Goal: Book appointment/travel/reservation

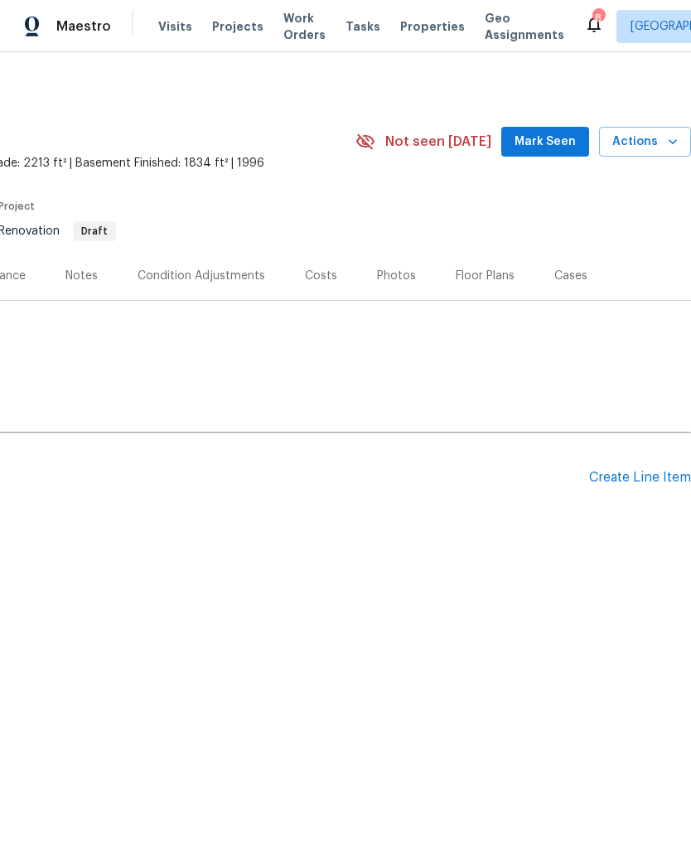
scroll to position [0, 245]
click at [635, 134] on span "Actions" at bounding box center [645, 142] width 65 height 21
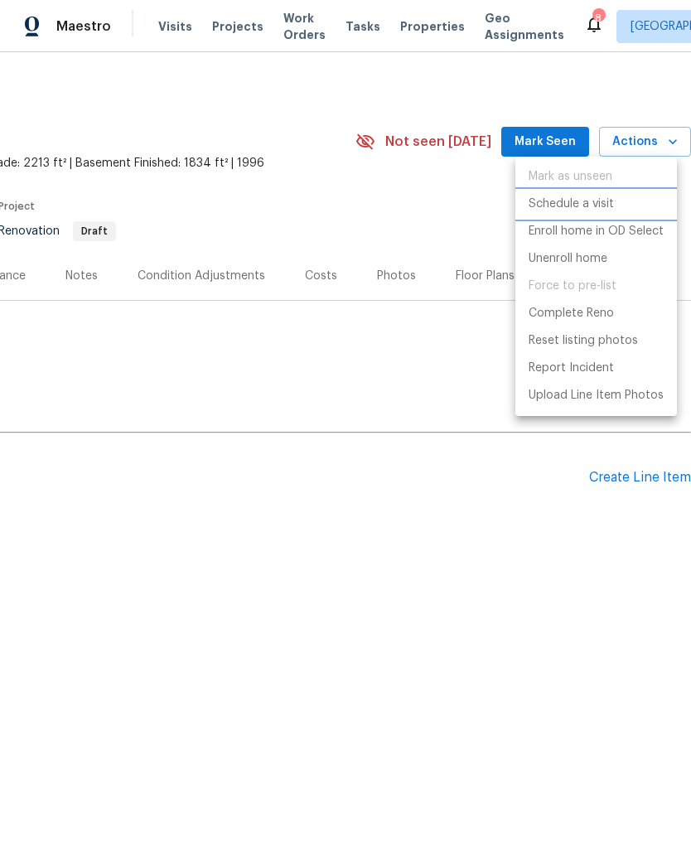
click at [573, 205] on p "Schedule a visit" at bounding box center [571, 204] width 85 height 17
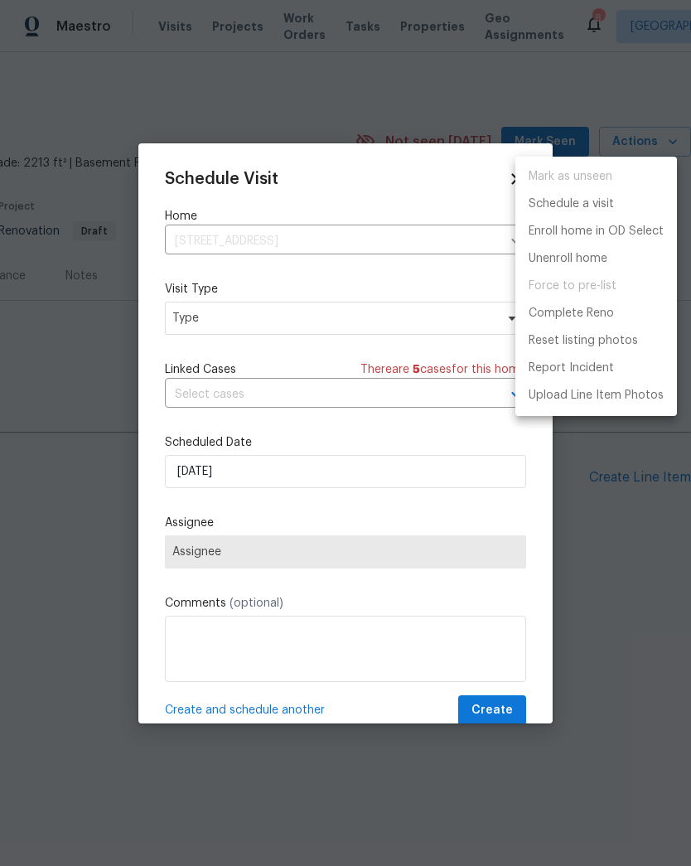
click at [267, 319] on div at bounding box center [345, 433] width 691 height 866
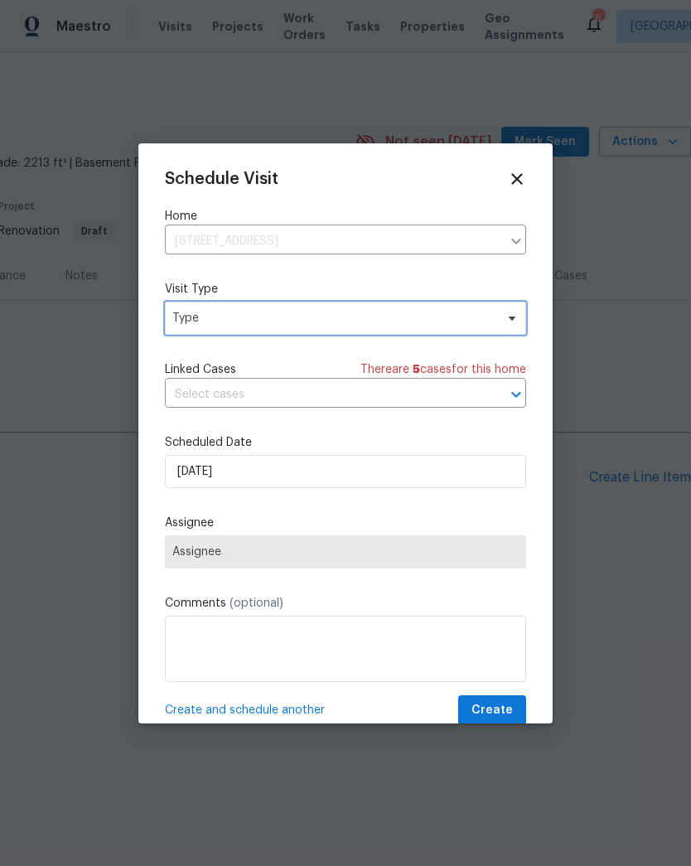
click at [240, 319] on span "Type" at bounding box center [333, 318] width 322 height 17
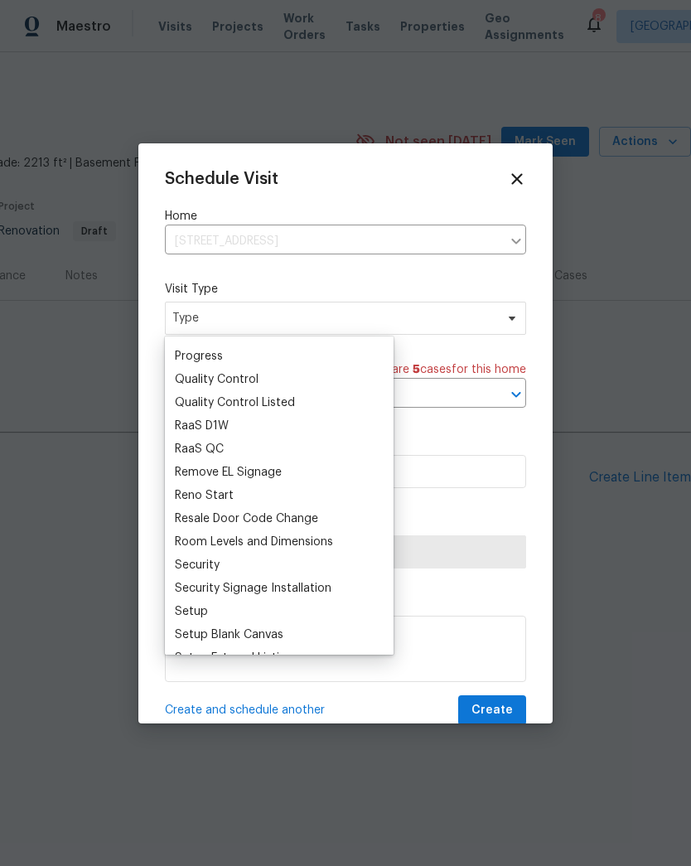
scroll to position [1119, 0]
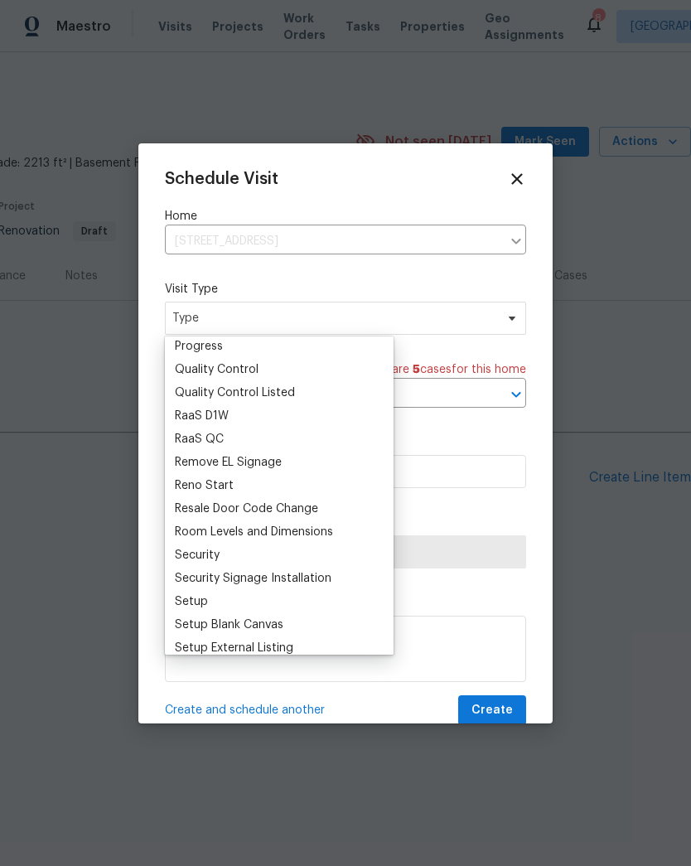
click at [233, 349] on div "Progress" at bounding box center [279, 346] width 219 height 23
click at [220, 344] on div "Progress" at bounding box center [199, 346] width 48 height 17
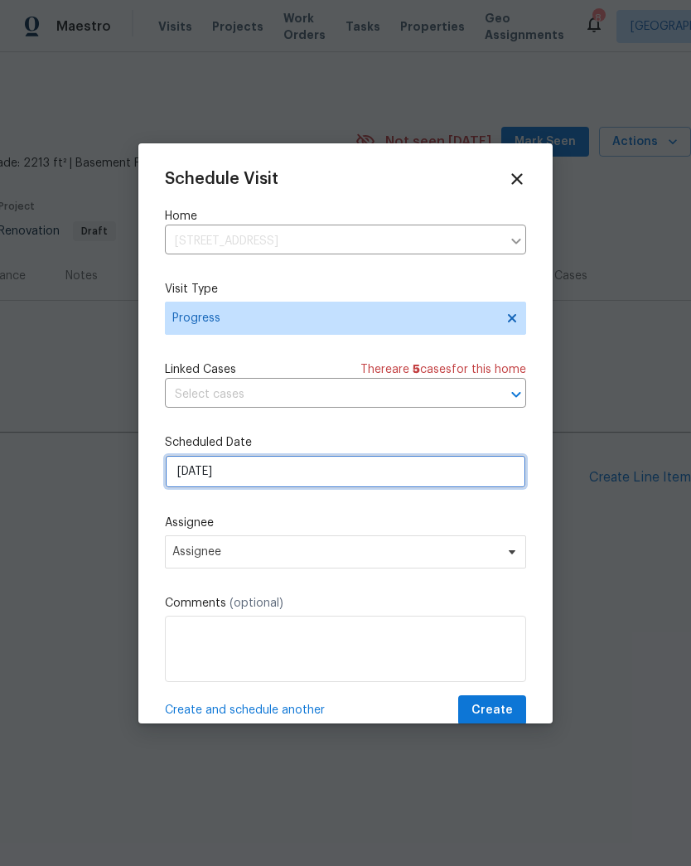
click at [248, 484] on input "[DATE]" at bounding box center [345, 471] width 361 height 33
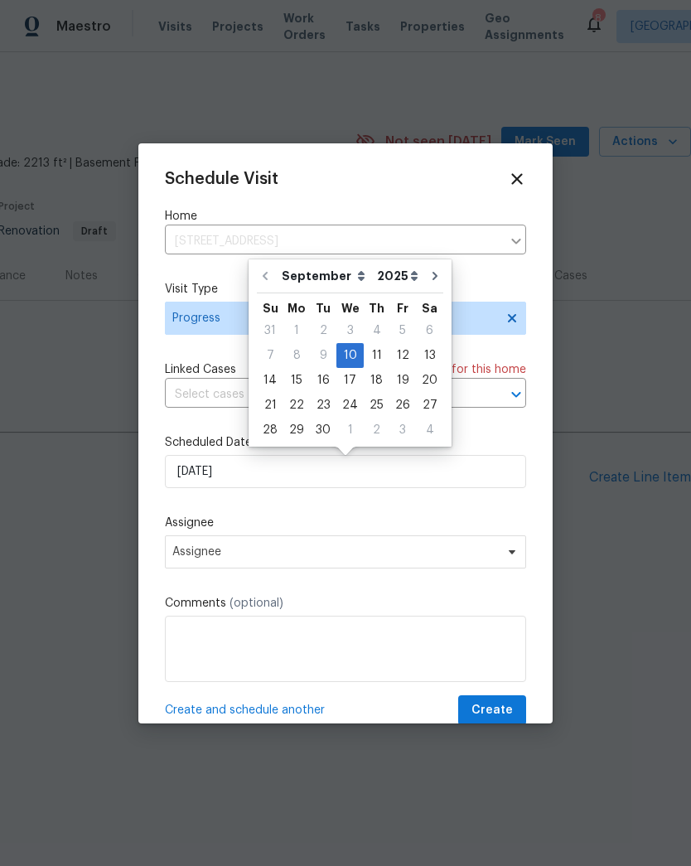
click at [231, 519] on label "Assignee" at bounding box center [345, 523] width 361 height 17
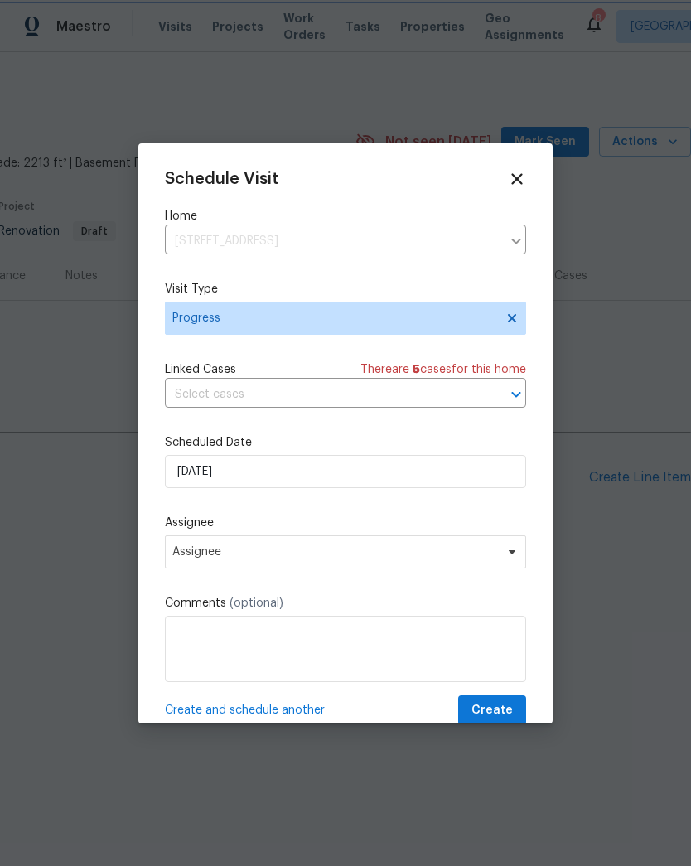
click at [231, 518] on label "Assignee" at bounding box center [345, 523] width 361 height 17
click at [220, 552] on span "Assignee" at bounding box center [334, 551] width 325 height 13
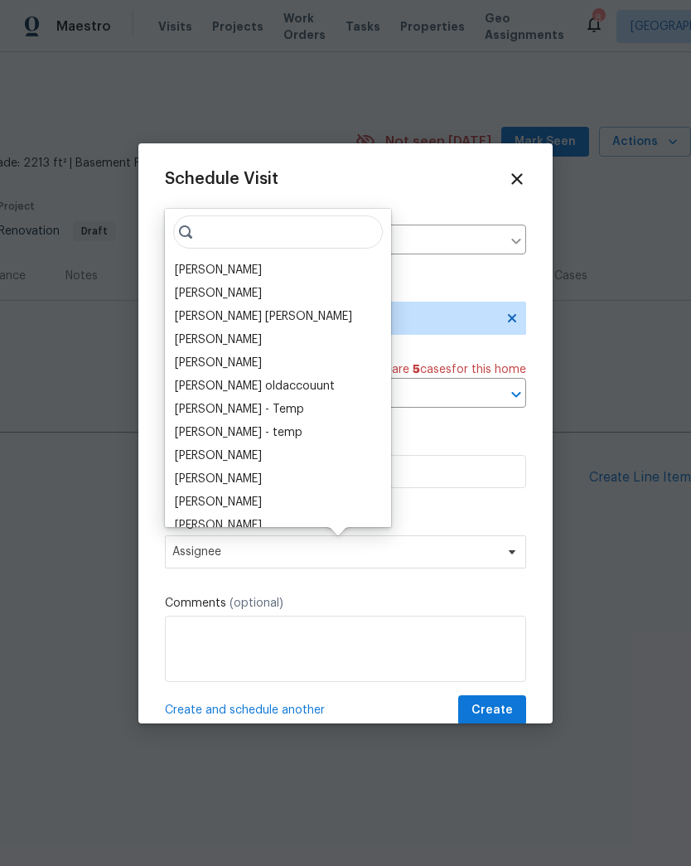
click at [222, 272] on div "[PERSON_NAME]" at bounding box center [218, 270] width 87 height 17
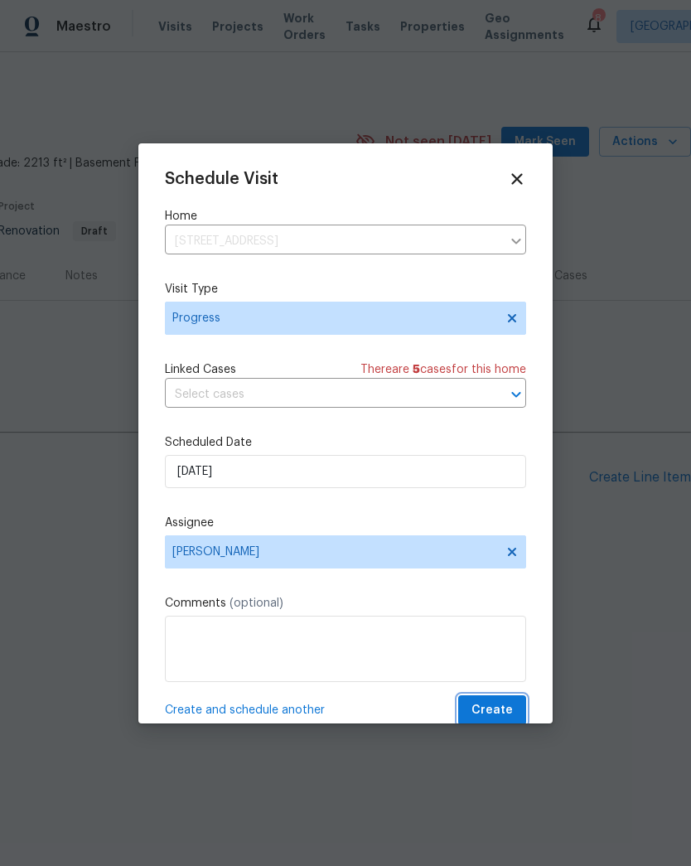
click at [491, 713] on span "Create" at bounding box center [492, 710] width 41 height 21
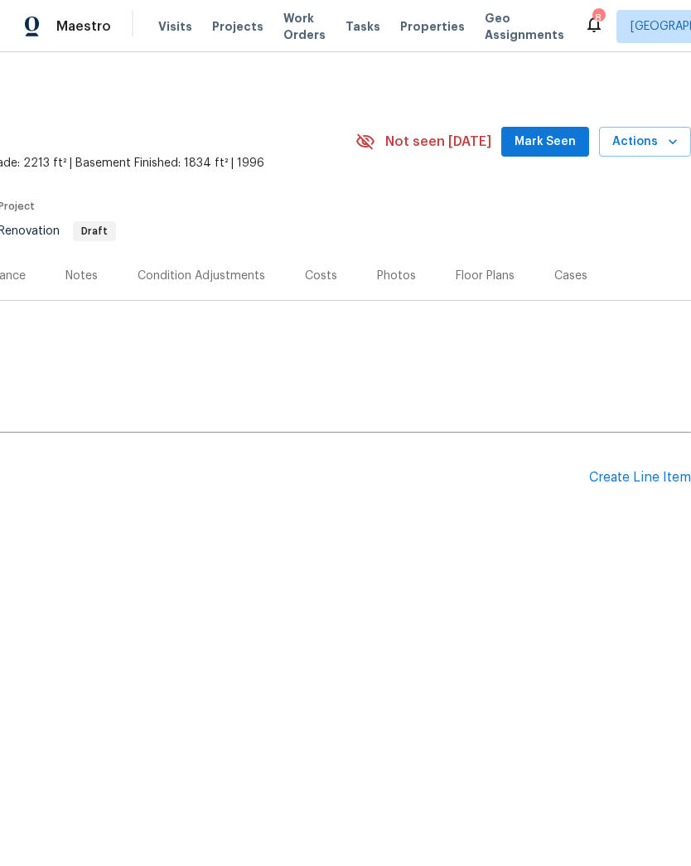
click at [225, 25] on span "Projects" at bounding box center [237, 26] width 51 height 17
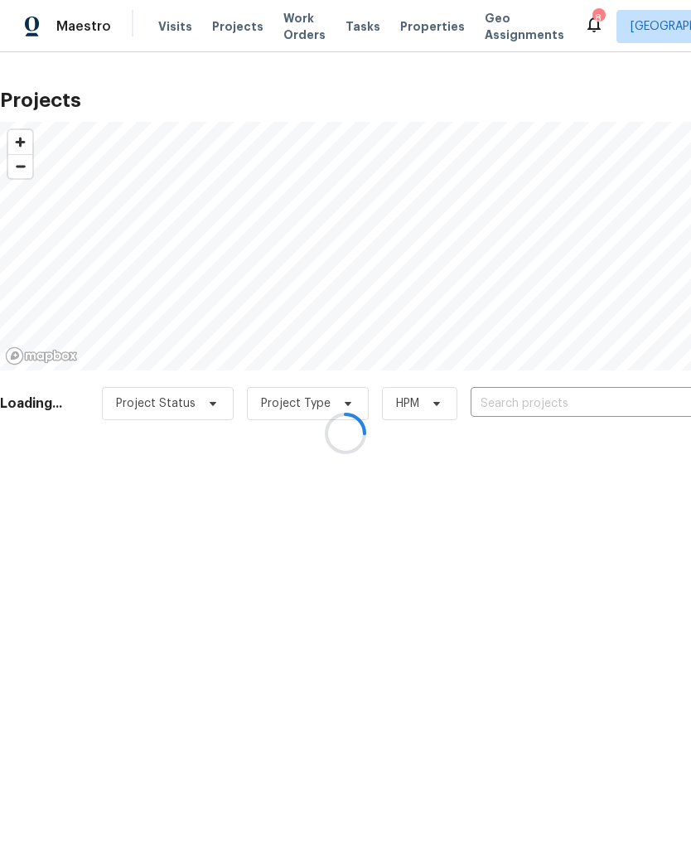
click at [603, 404] on div at bounding box center [345, 433] width 691 height 866
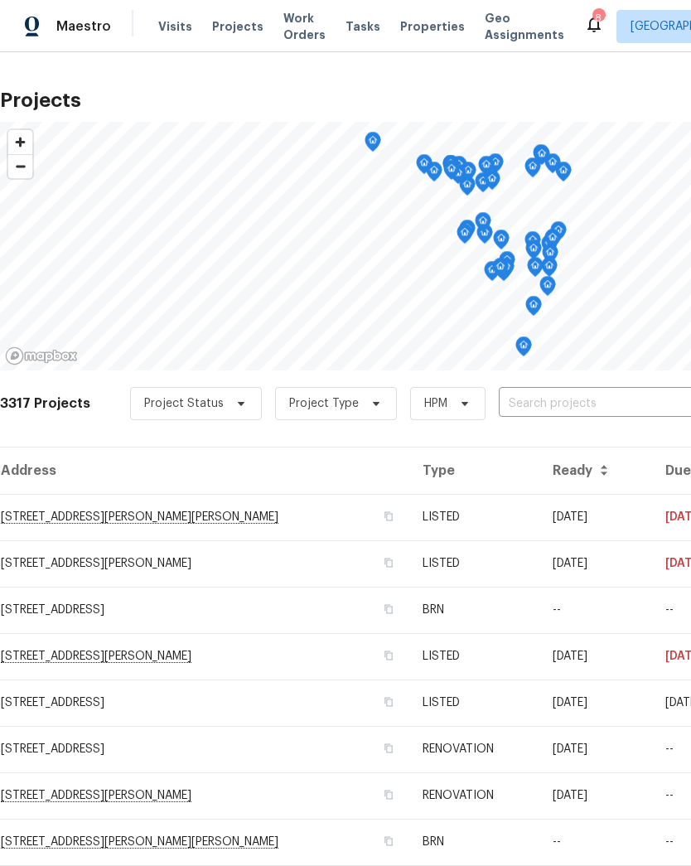
click at [554, 407] on input "text" at bounding box center [594, 404] width 190 height 26
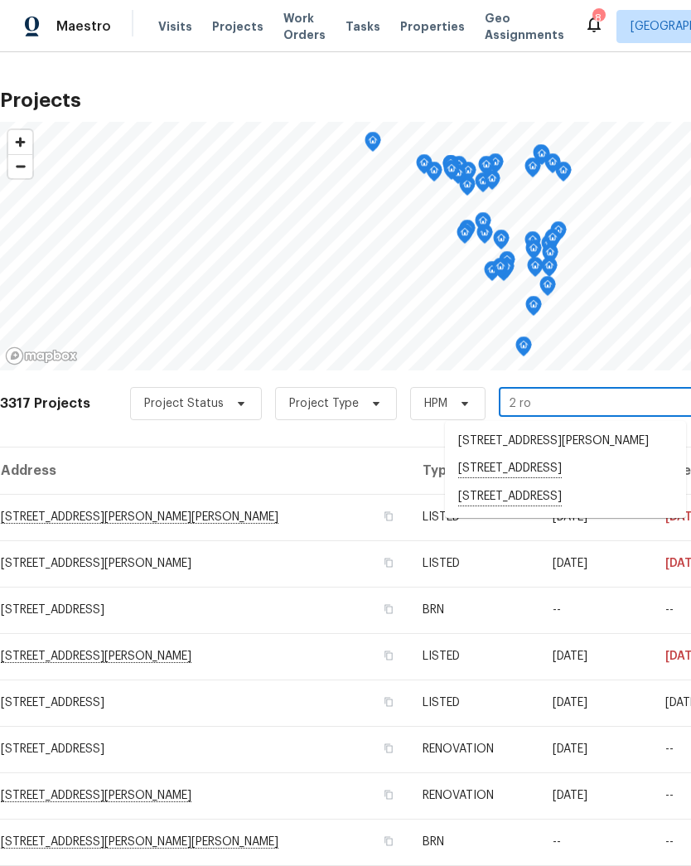
type input "2 [PERSON_NAME]"
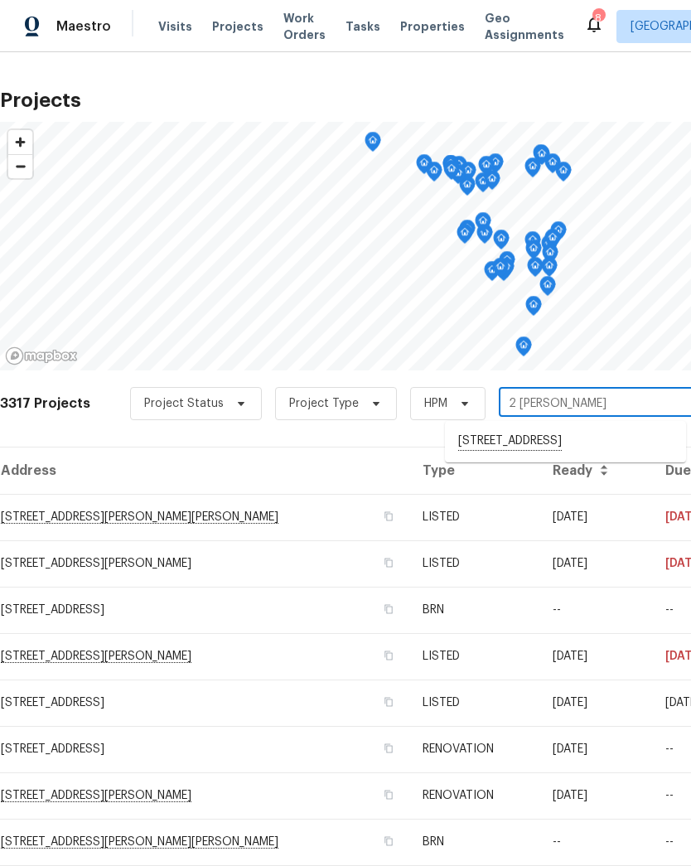
click at [550, 442] on li "[STREET_ADDRESS]" at bounding box center [565, 442] width 241 height 28
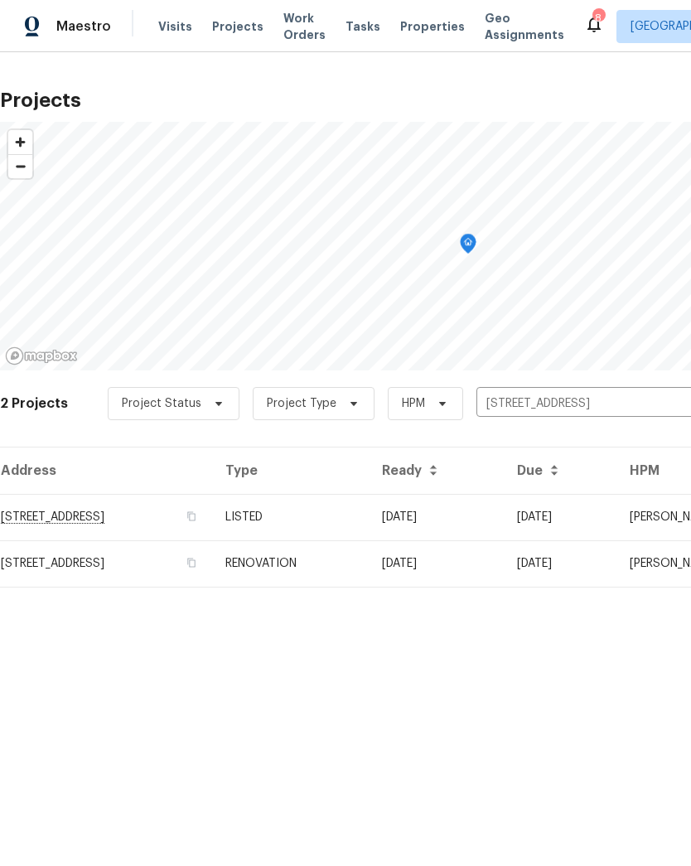
click at [35, 516] on td "[STREET_ADDRESS]" at bounding box center [106, 517] width 212 height 46
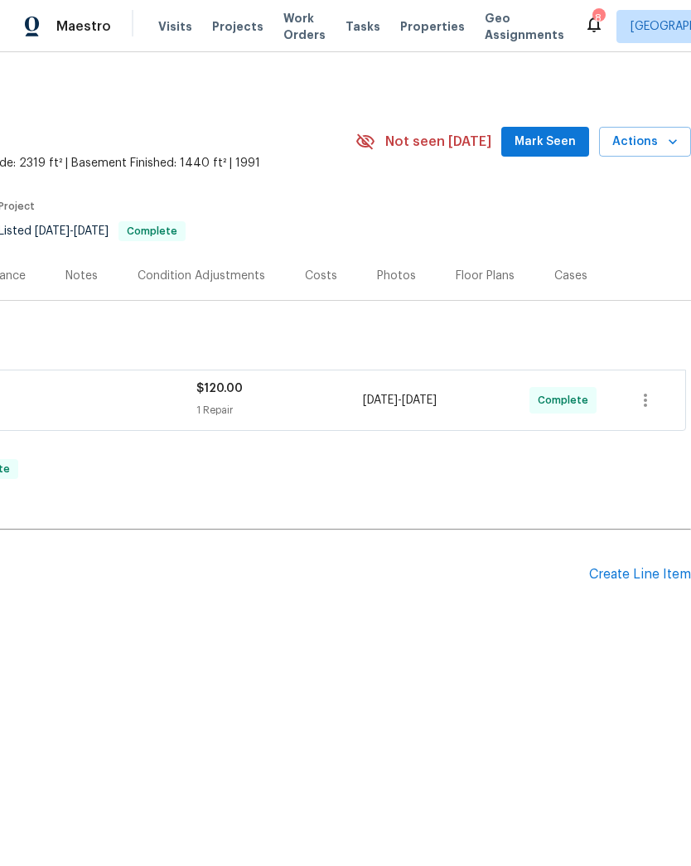
scroll to position [0, 245]
click at [663, 134] on span "Actions" at bounding box center [645, 142] width 65 height 21
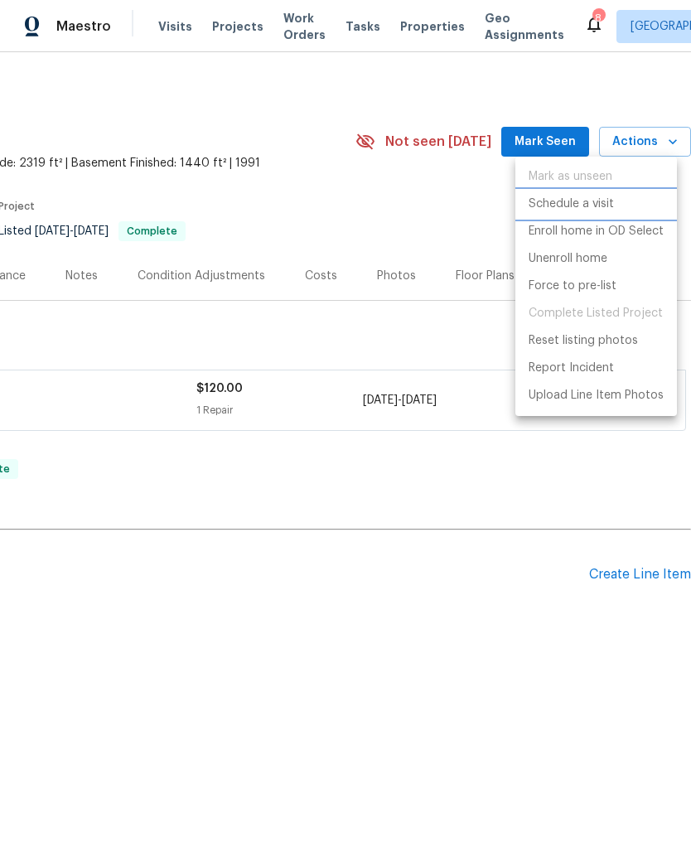
click at [574, 206] on p "Schedule a visit" at bounding box center [571, 204] width 85 height 17
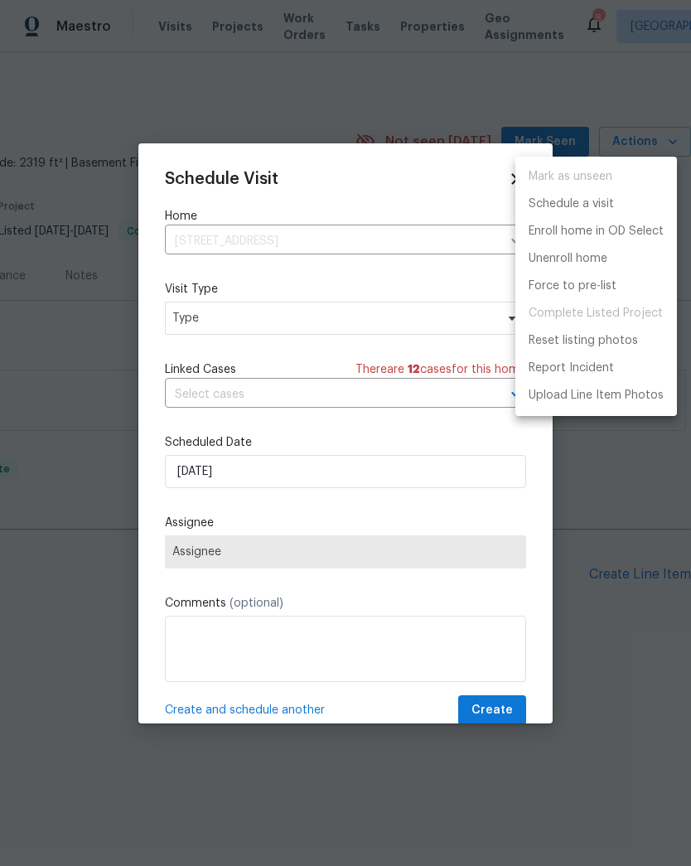
click at [206, 321] on div at bounding box center [345, 433] width 691 height 866
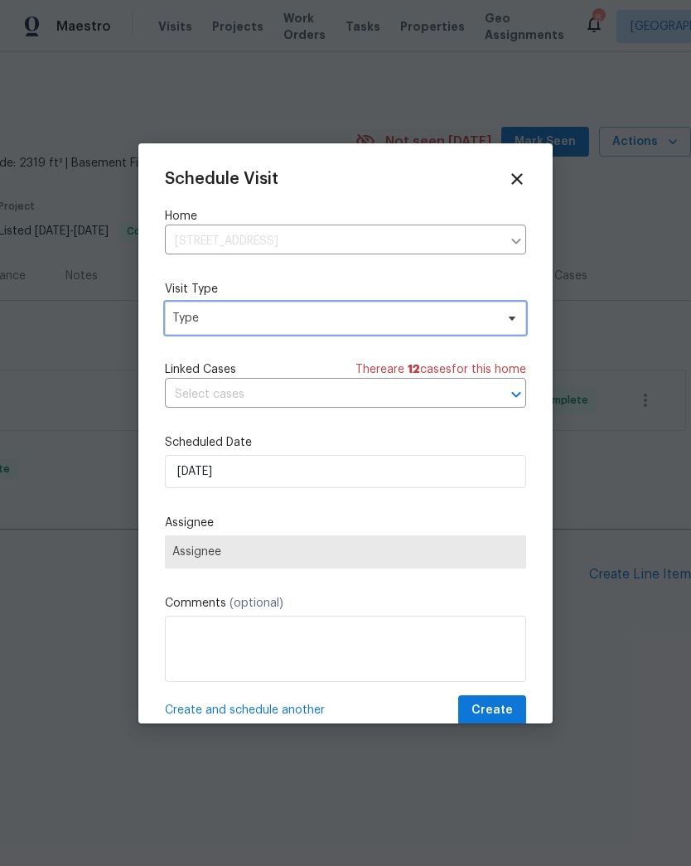
click at [186, 320] on span "Type" at bounding box center [333, 318] width 322 height 17
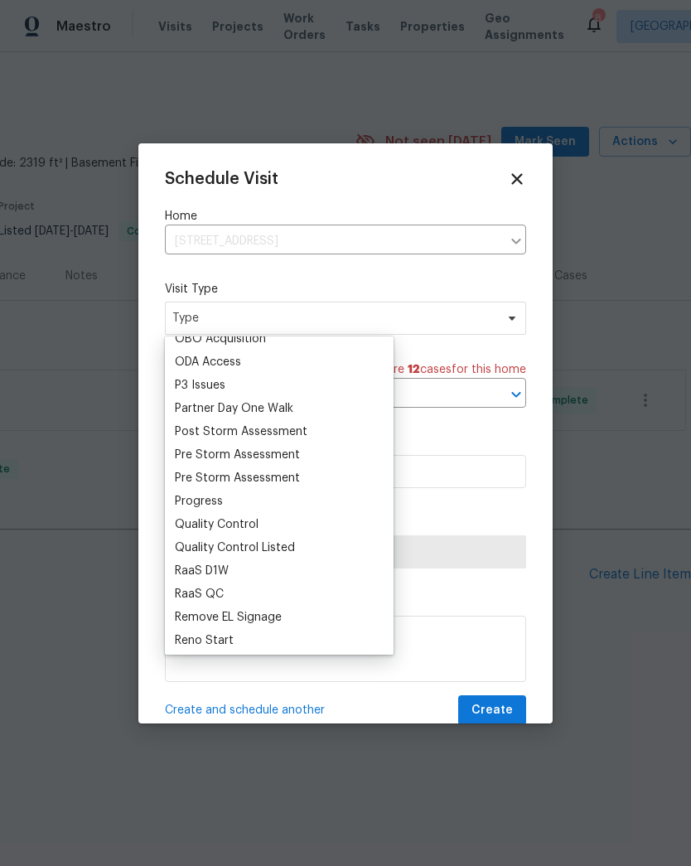
scroll to position [990, 0]
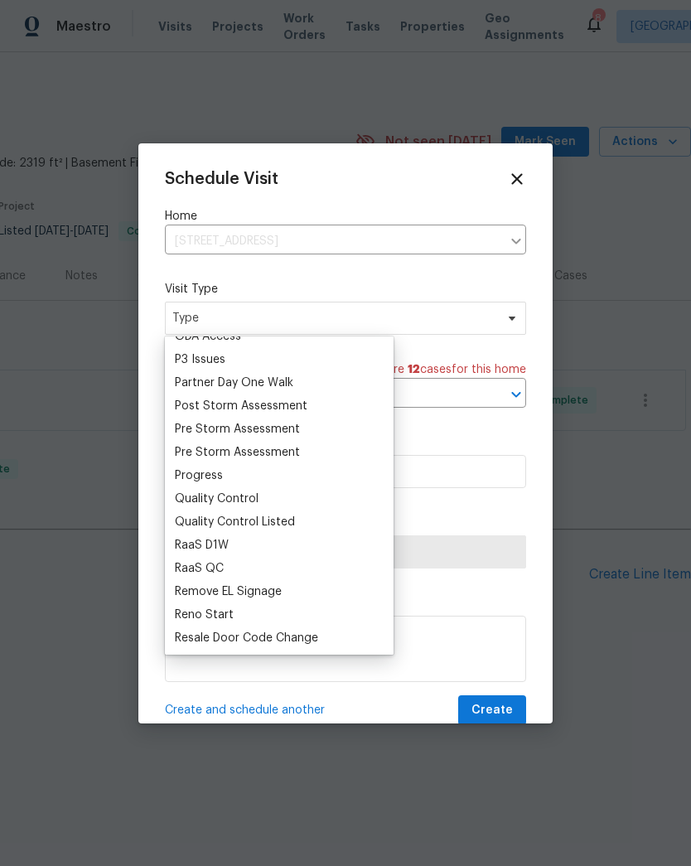
click at [240, 472] on div "Progress" at bounding box center [279, 475] width 219 height 23
click at [213, 478] on div "Progress" at bounding box center [199, 476] width 48 height 17
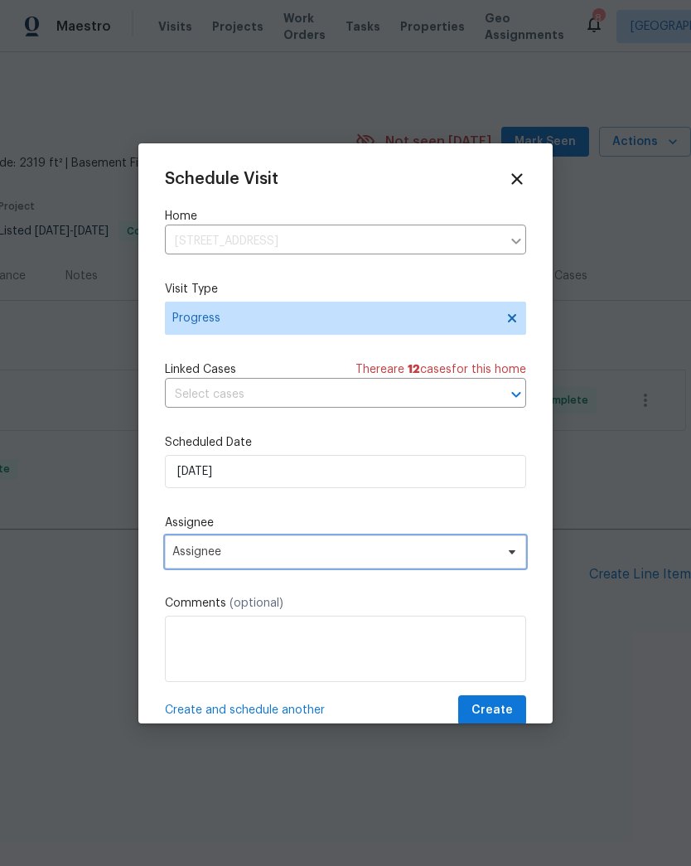
click at [234, 559] on span "Assignee" at bounding box center [334, 551] width 325 height 13
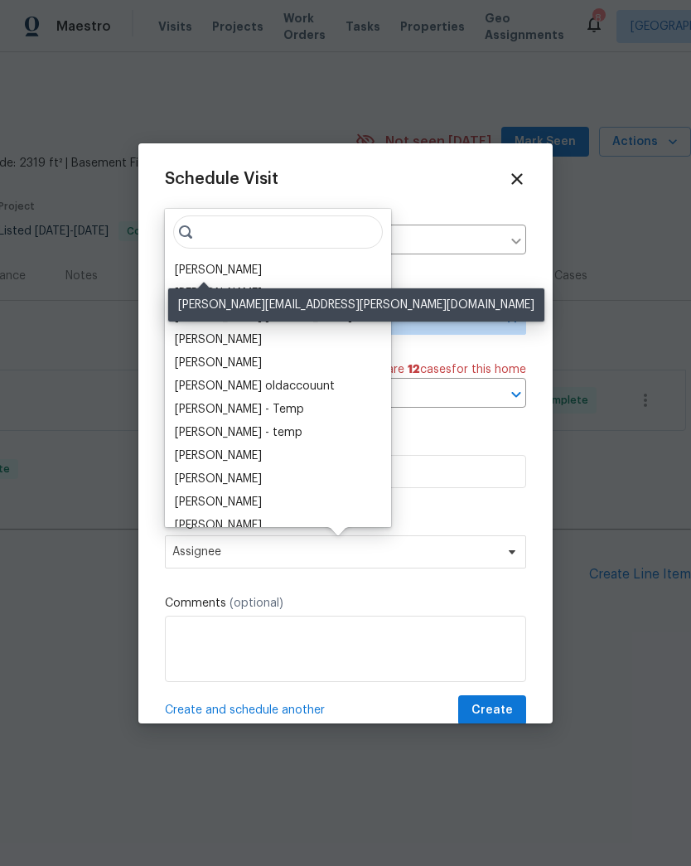
click at [230, 262] on div "[PERSON_NAME]" at bounding box center [218, 270] width 87 height 17
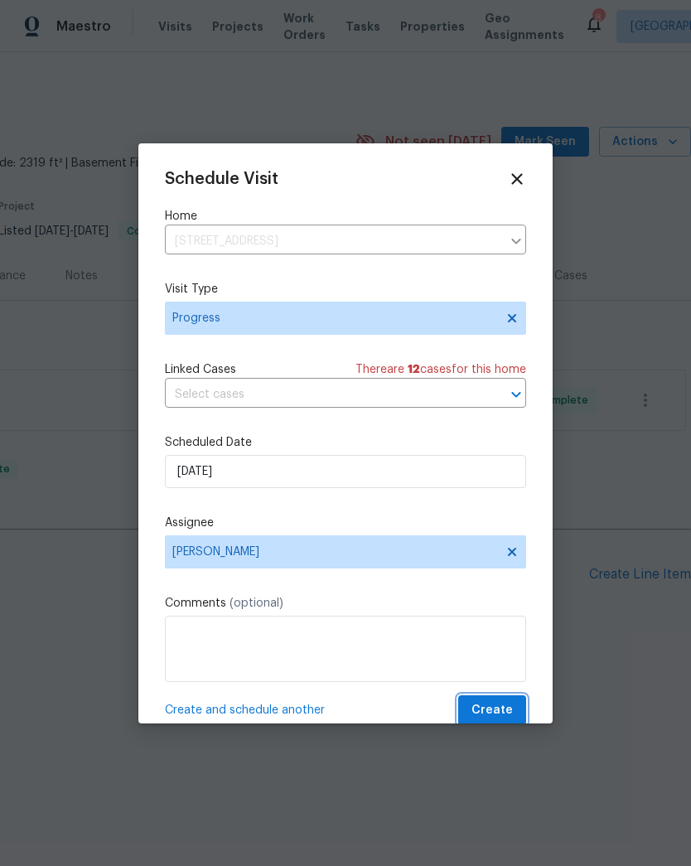
click at [510, 718] on span "Create" at bounding box center [492, 710] width 41 height 21
